Goal: Task Accomplishment & Management: Use online tool/utility

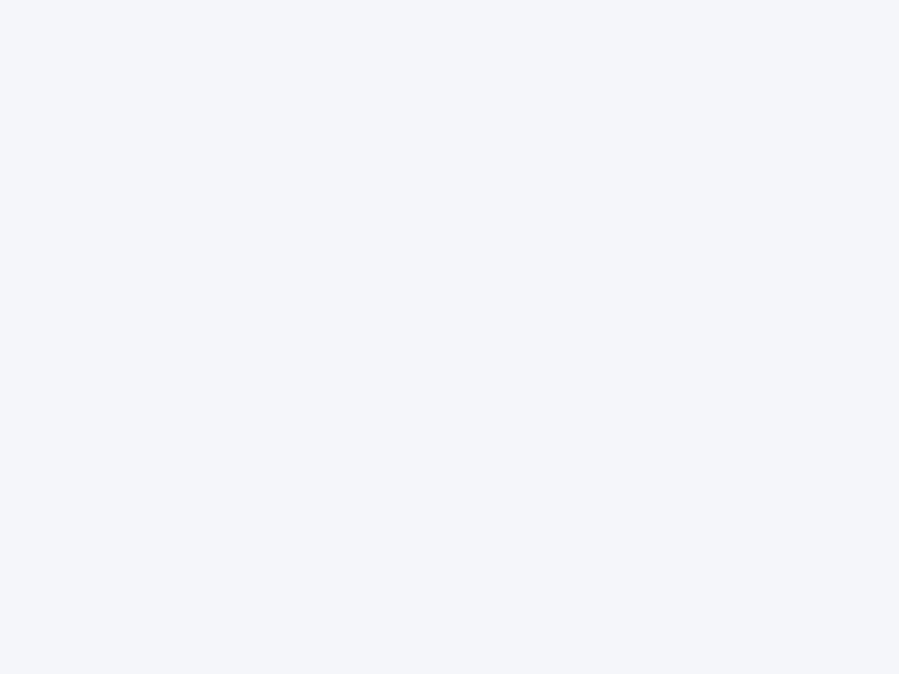
type textarea "x"
click at [449, 337] on div at bounding box center [449, 337] width 899 height 674
